Goal: Task Accomplishment & Management: Complete application form

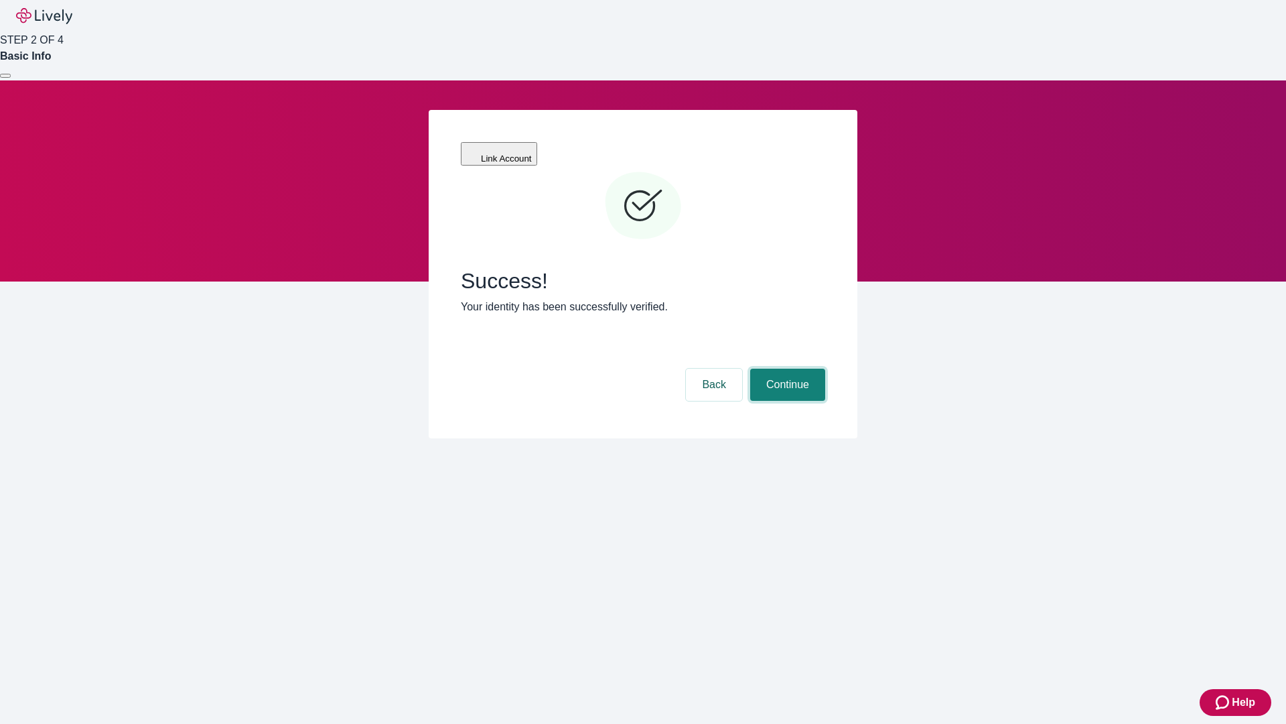
click at [786, 368] on button "Continue" at bounding box center [787, 384] width 75 height 32
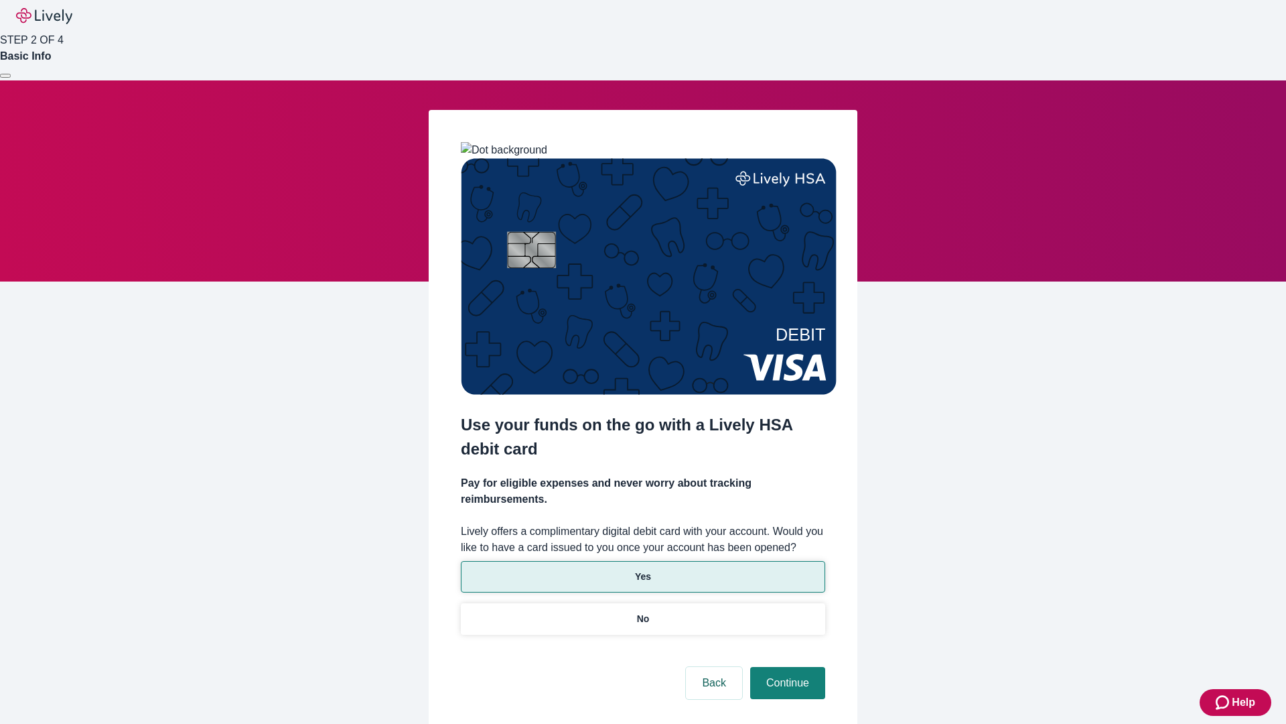
click at [642, 569] on p "Yes" at bounding box center [643, 576] width 16 height 14
click at [786, 667] on button "Continue" at bounding box center [787, 683] width 75 height 32
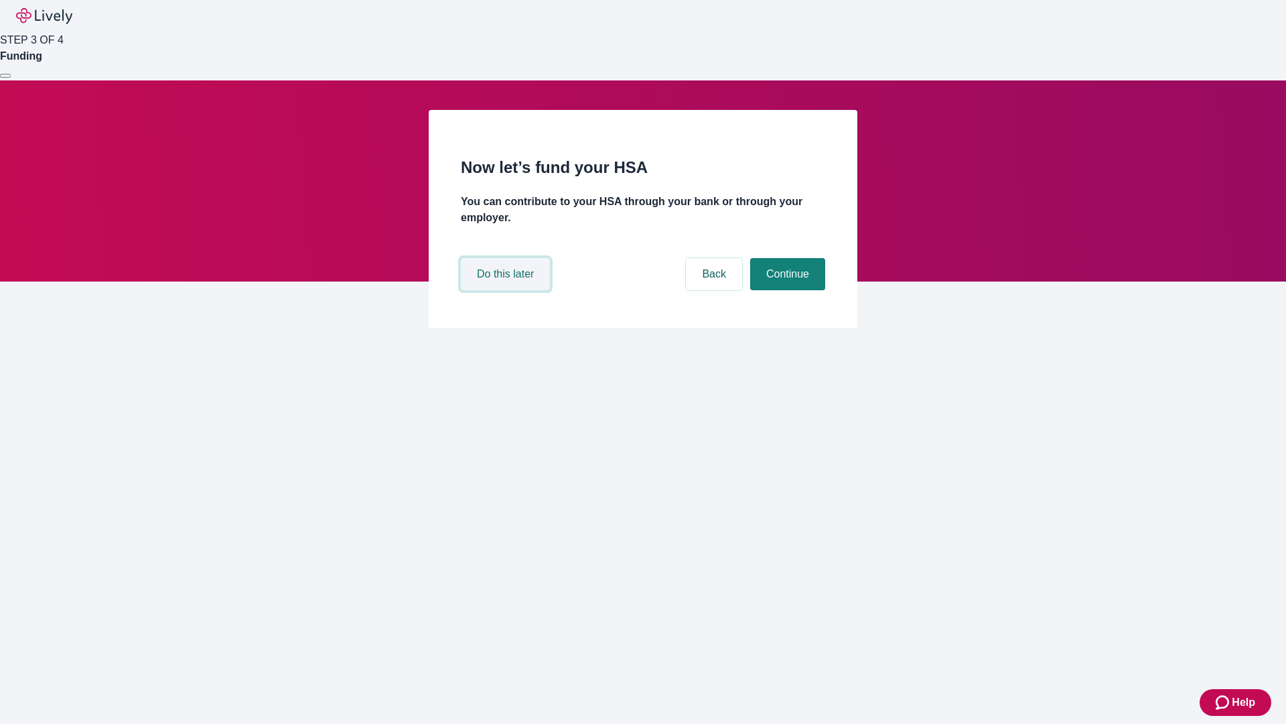
click at [507, 290] on button "Do this later" at bounding box center [505, 274] width 89 height 32
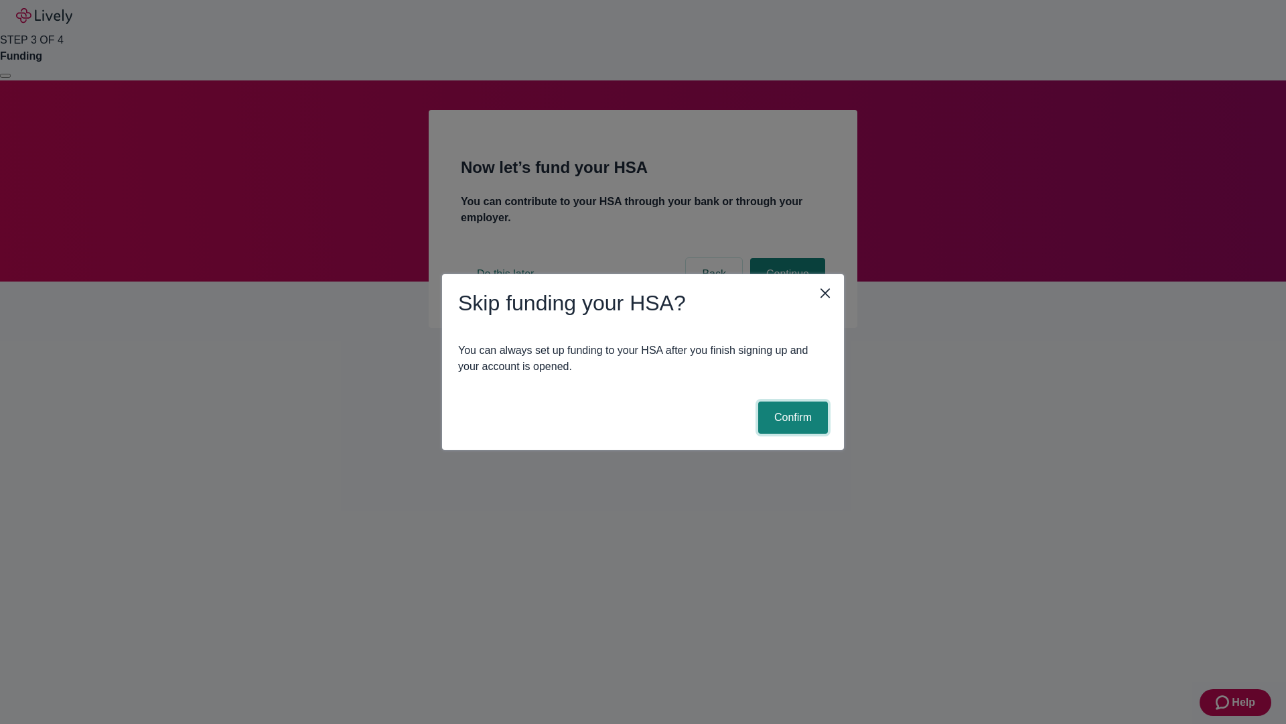
click at [791, 417] on button "Confirm" at bounding box center [793, 417] width 70 height 32
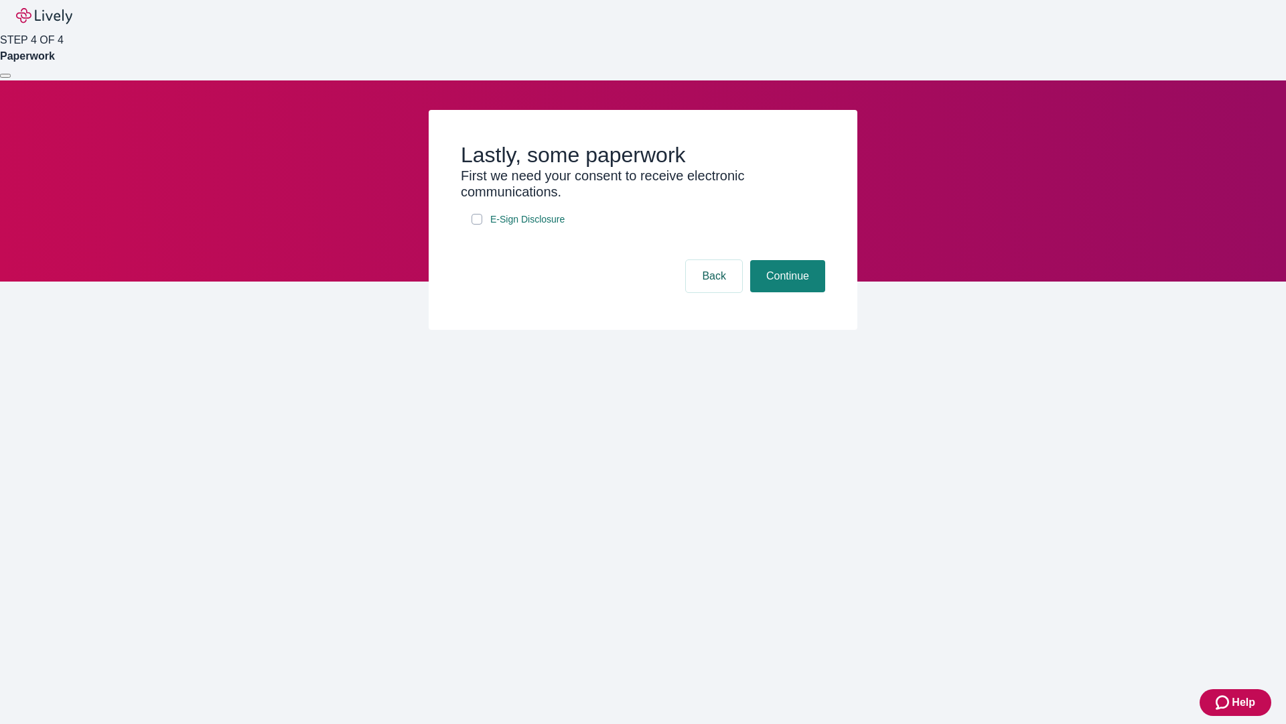
click at [477, 224] on input "E-Sign Disclosure" at bounding box center [477, 219] width 11 height 11
checkbox input "true"
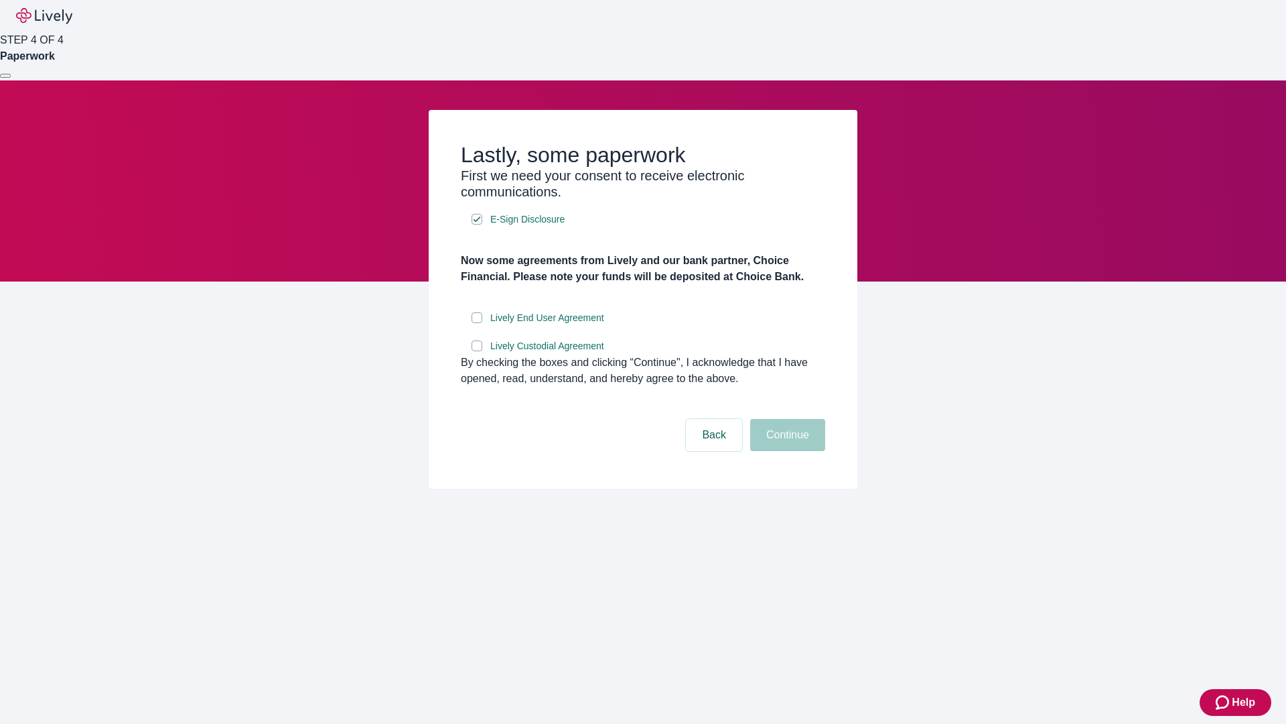
click at [477, 323] on input "Lively End User Agreement" at bounding box center [477, 317] width 11 height 11
checkbox input "true"
click at [477, 351] on input "Lively Custodial Agreement" at bounding box center [477, 345] width 11 height 11
checkbox input "true"
click at [786, 451] on button "Continue" at bounding box center [787, 435] width 75 height 32
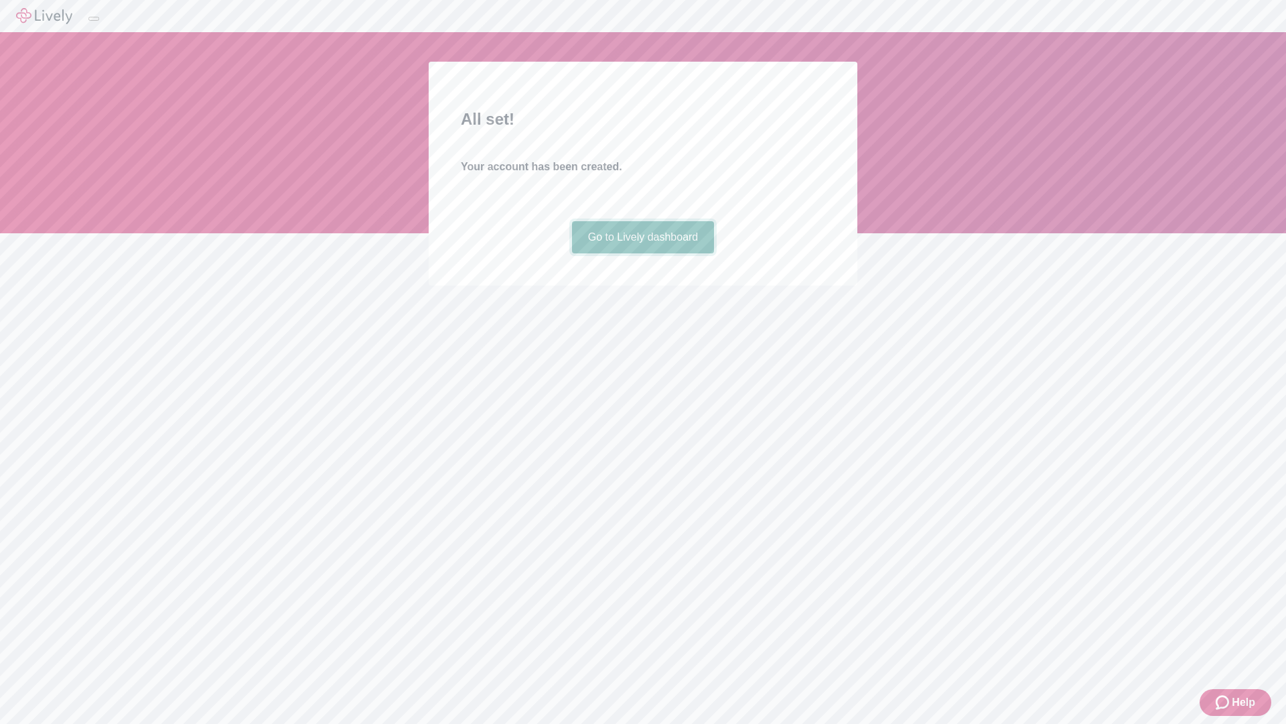
click at [642, 253] on link "Go to Lively dashboard" at bounding box center [643, 237] width 143 height 32
